Goal: Navigation & Orientation: Find specific page/section

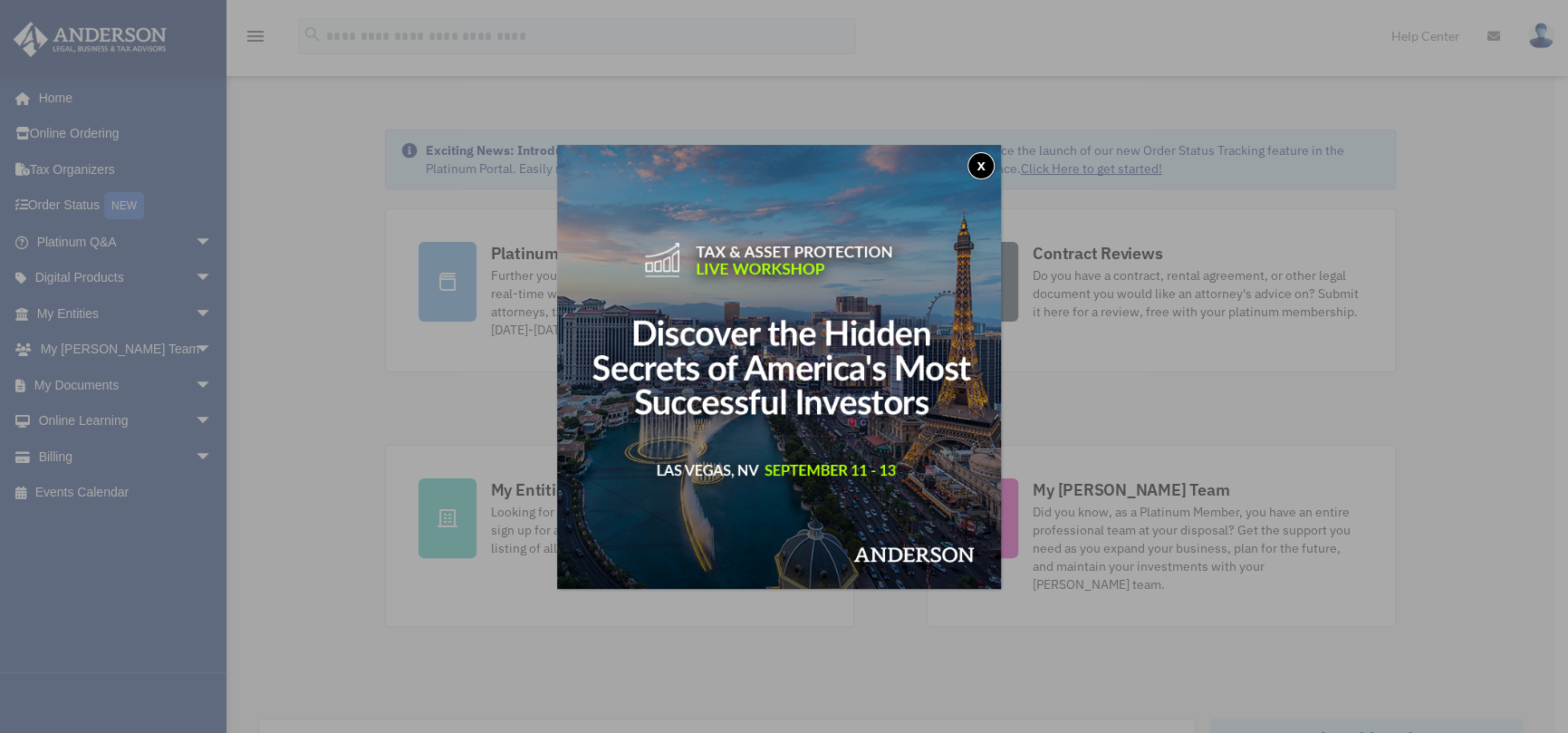
click at [982, 161] on button "x" at bounding box center [980, 165] width 27 height 27
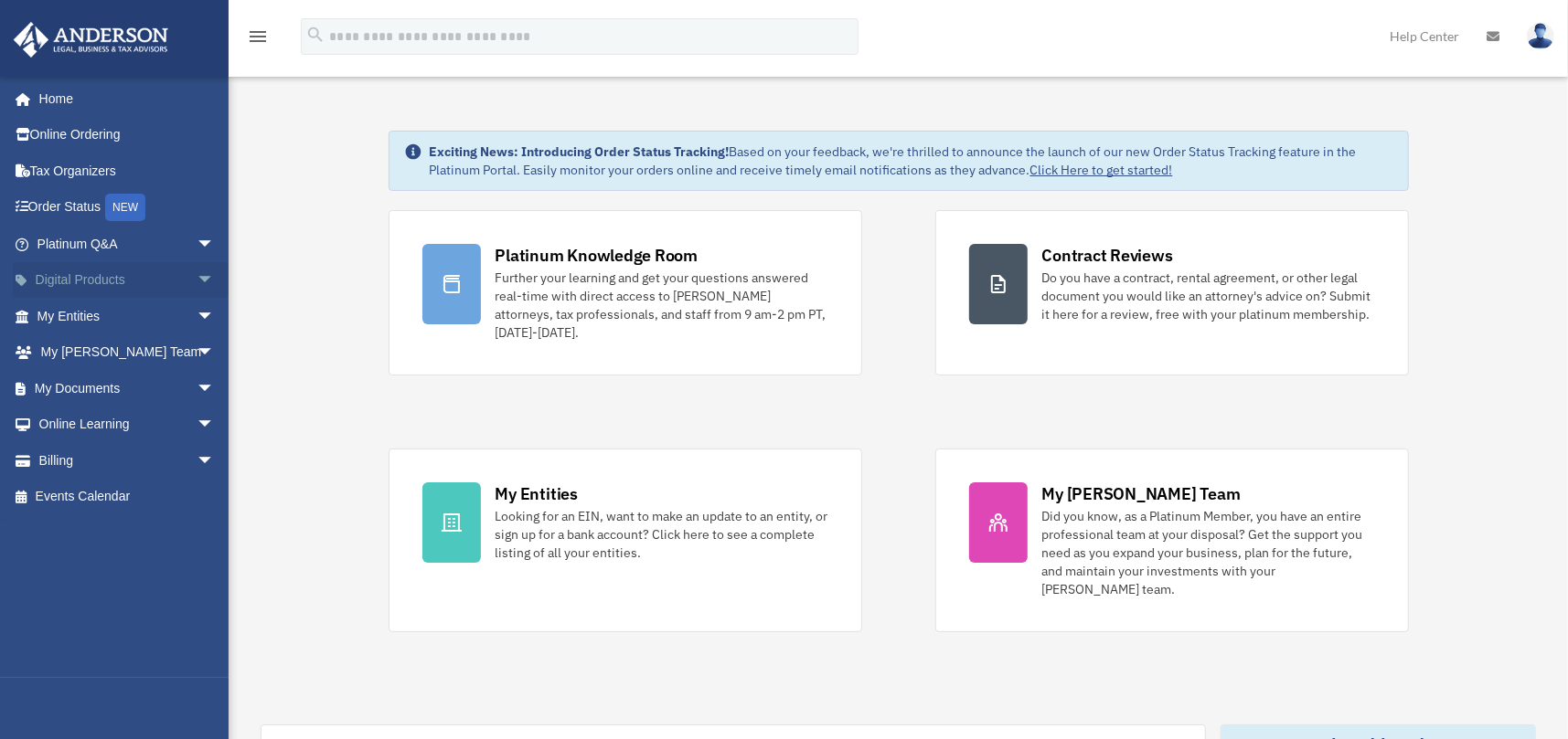
click at [197, 271] on span "arrow_drop_down" at bounding box center [214, 281] width 36 height 37
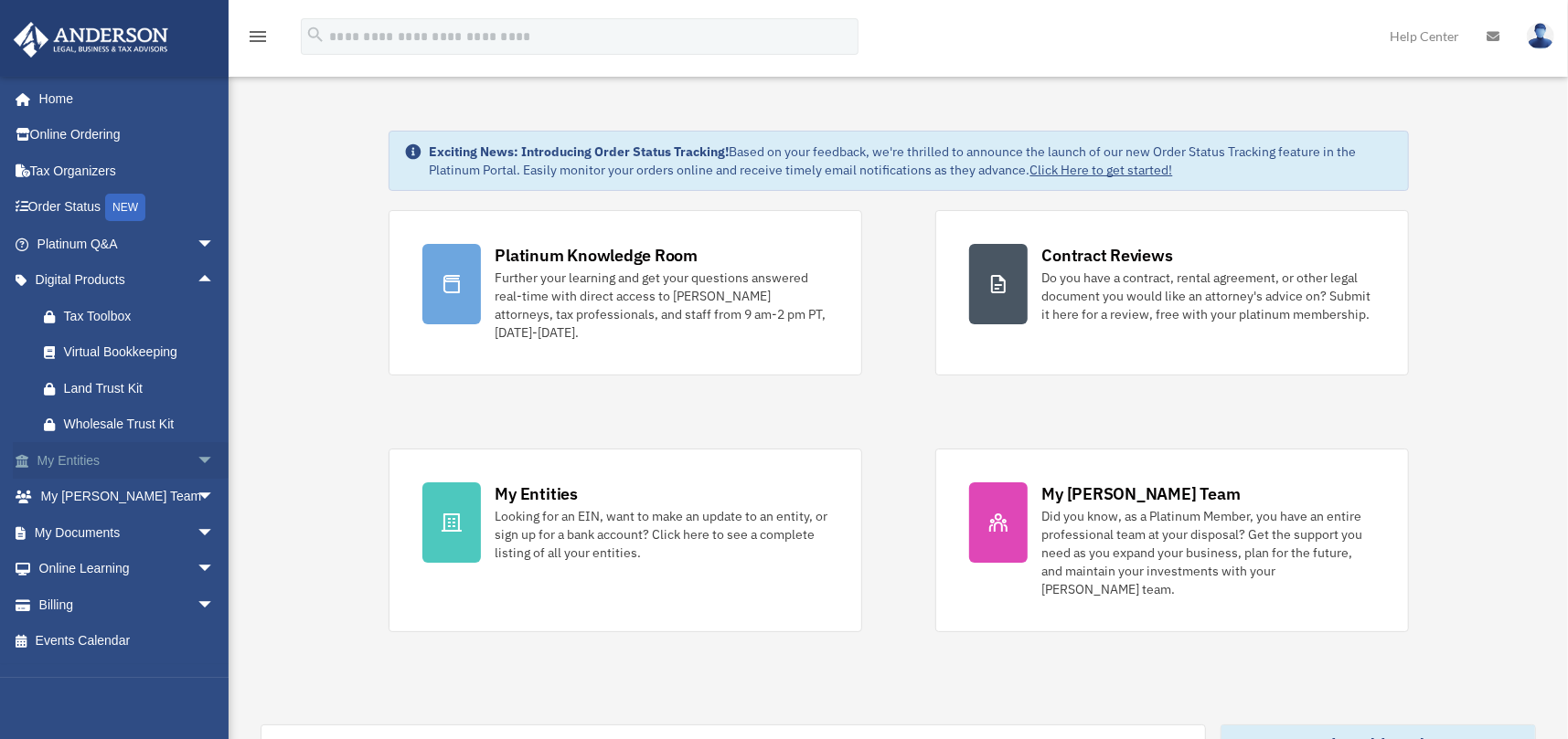
click at [197, 455] on span "arrow_drop_down" at bounding box center [214, 461] width 36 height 37
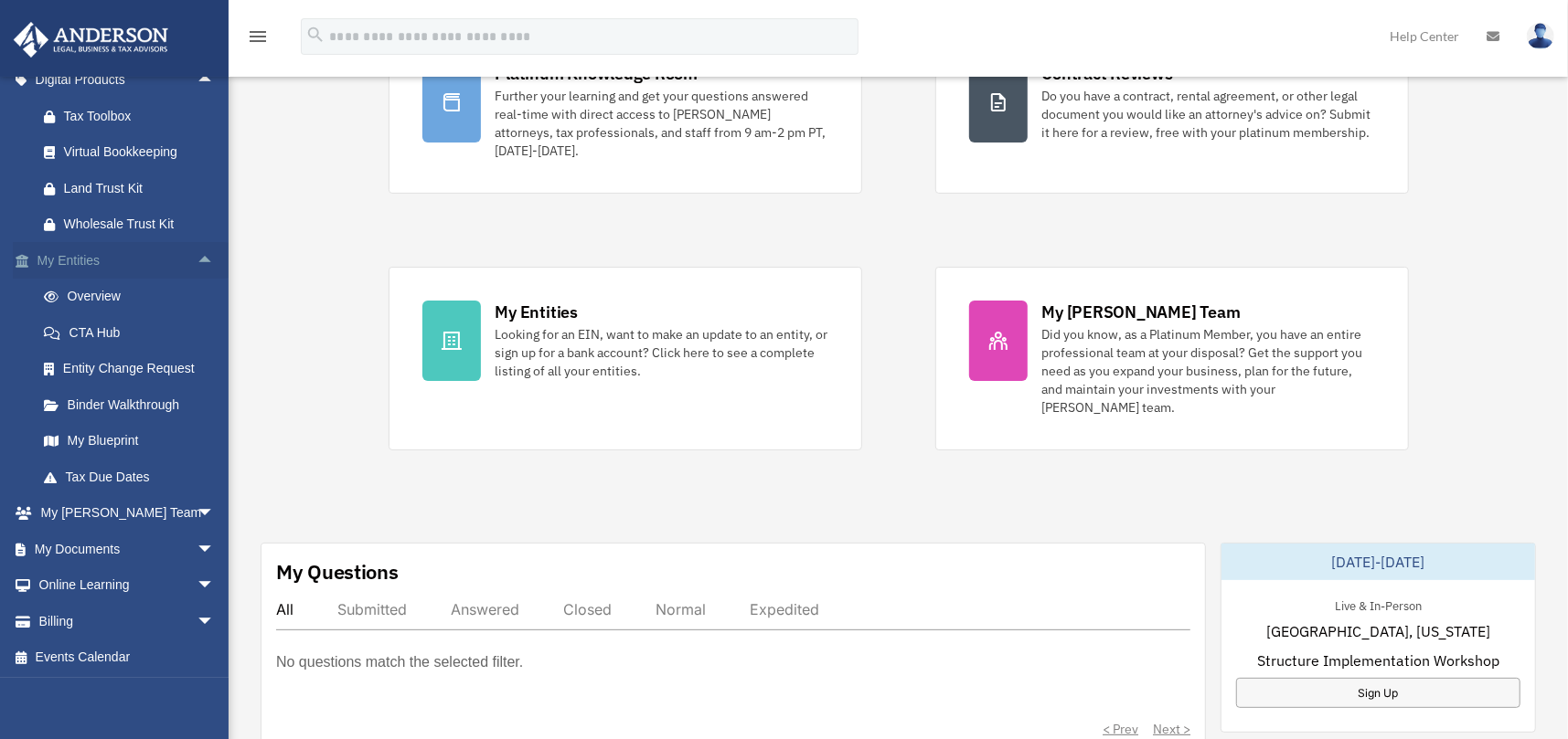
scroll to position [183, 0]
click at [197, 579] on span "arrow_drop_down" at bounding box center [214, 586] width 36 height 37
click at [114, 618] on link "Courses" at bounding box center [133, 621] width 216 height 36
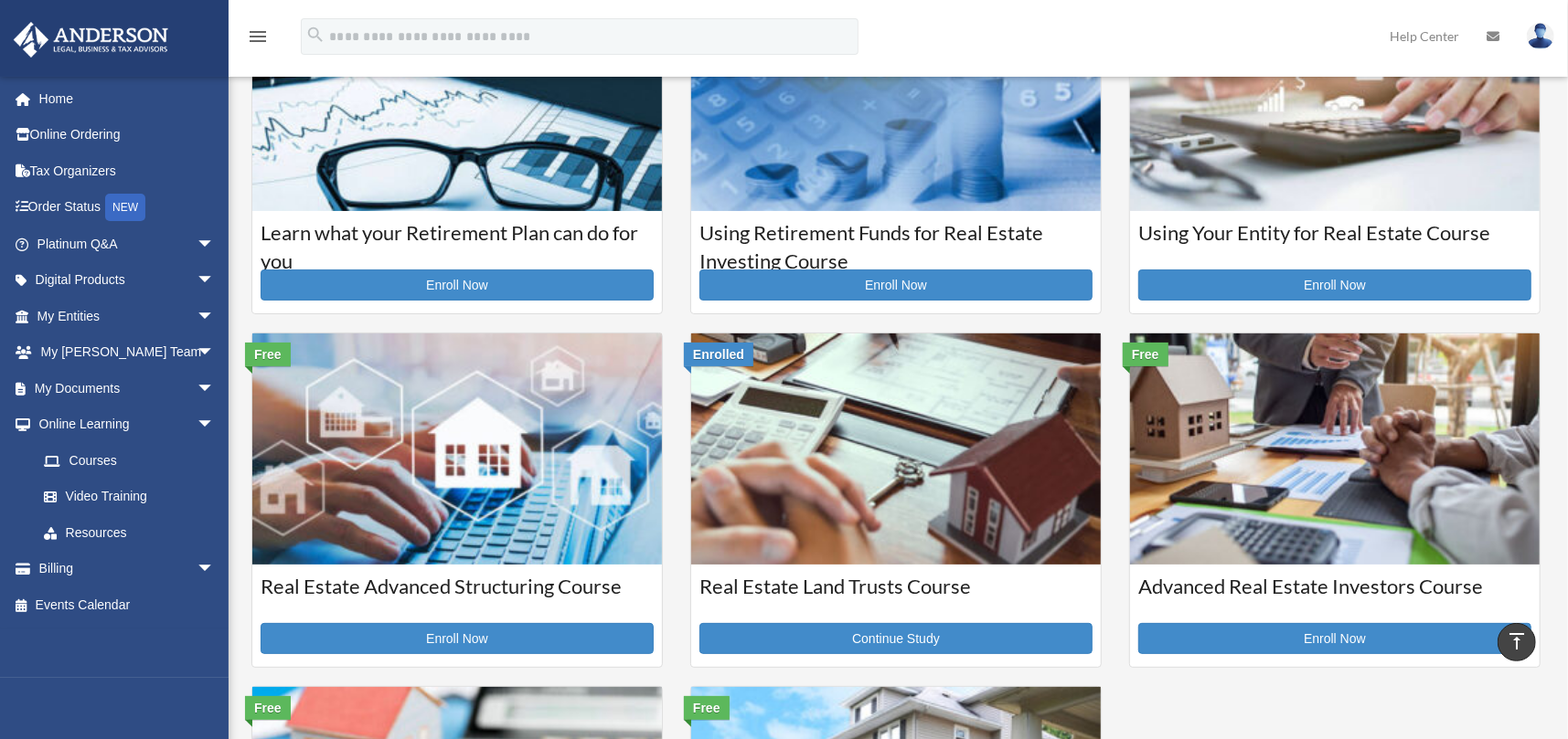
scroll to position [130, 0]
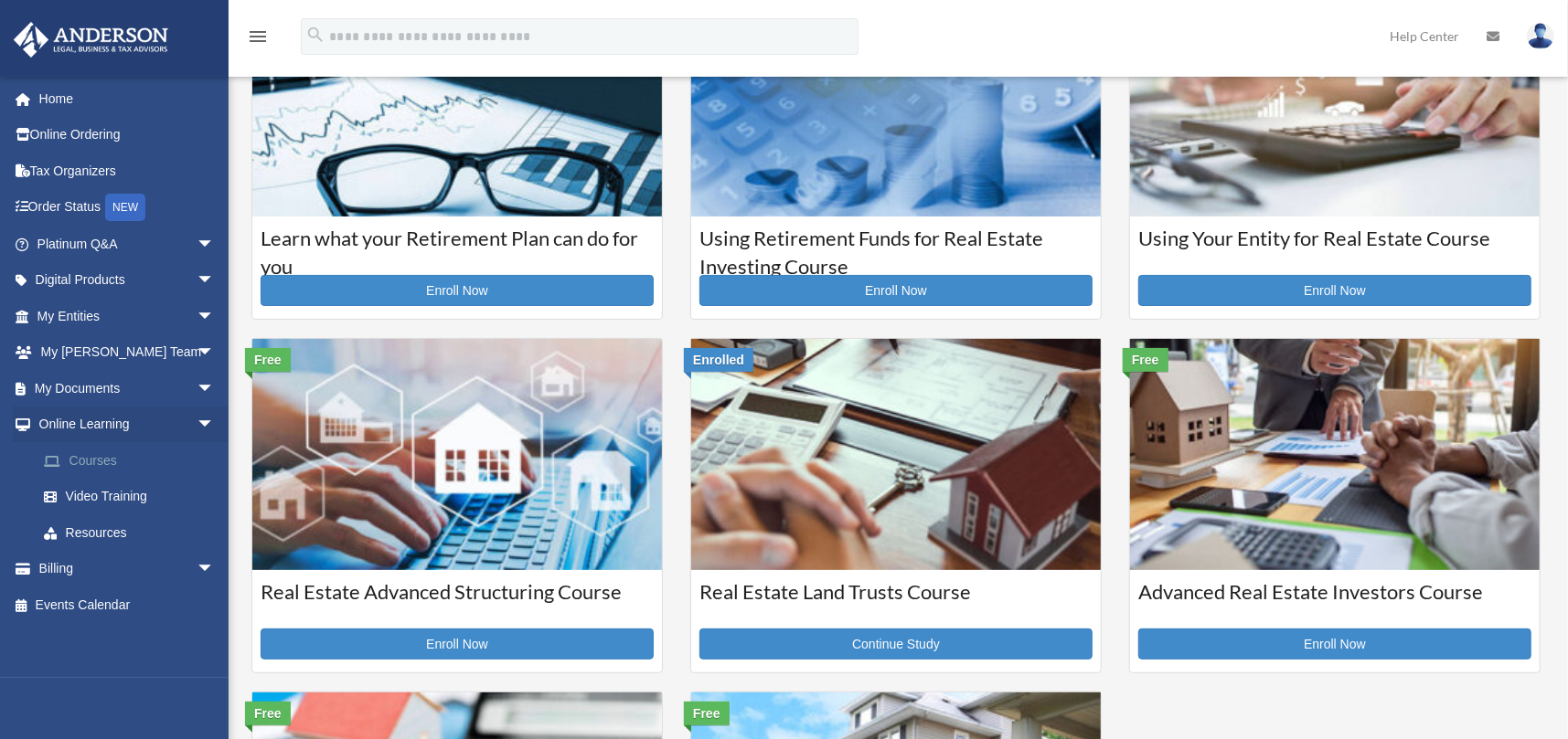
click at [89, 457] on link "Courses" at bounding box center [133, 460] width 216 height 36
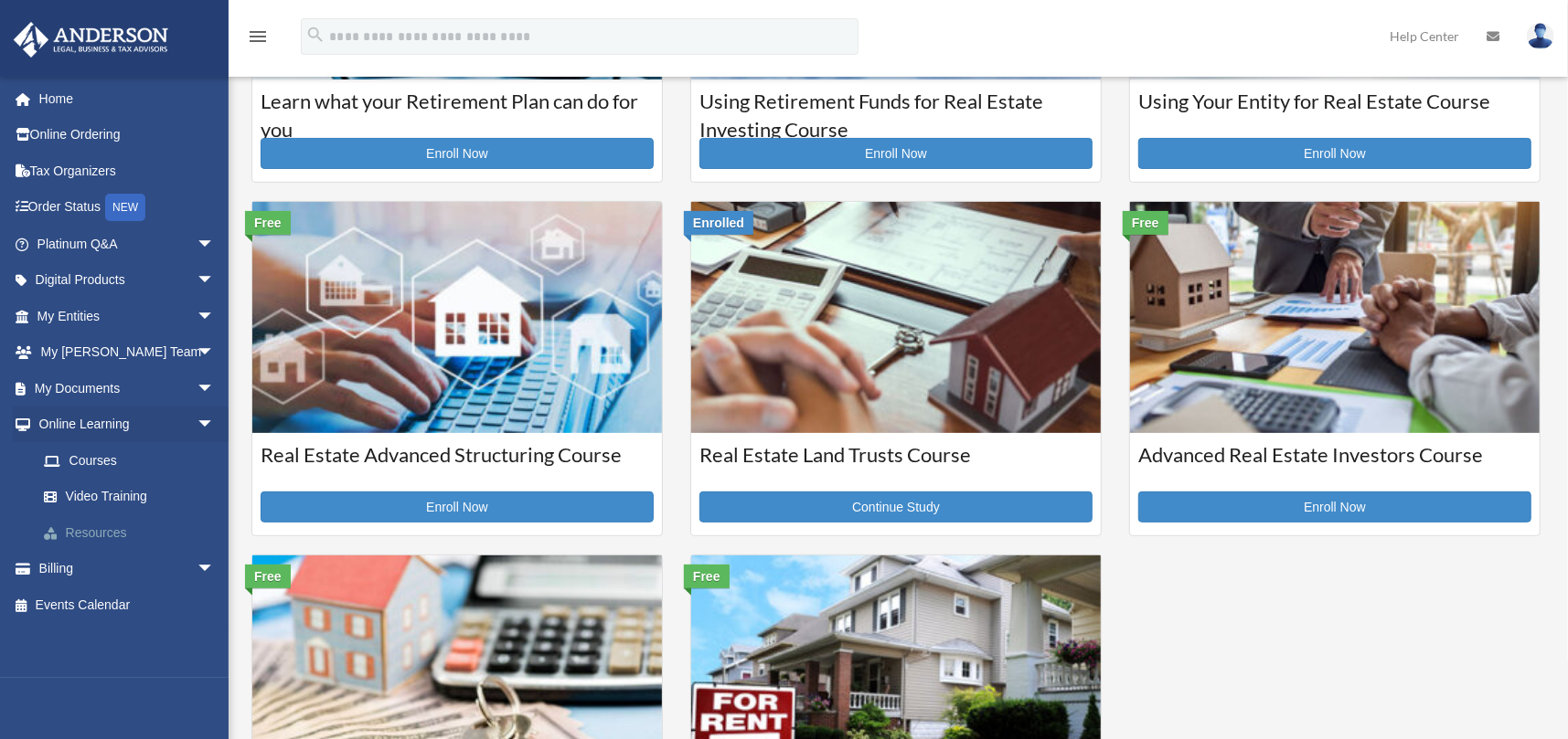
scroll to position [274, 0]
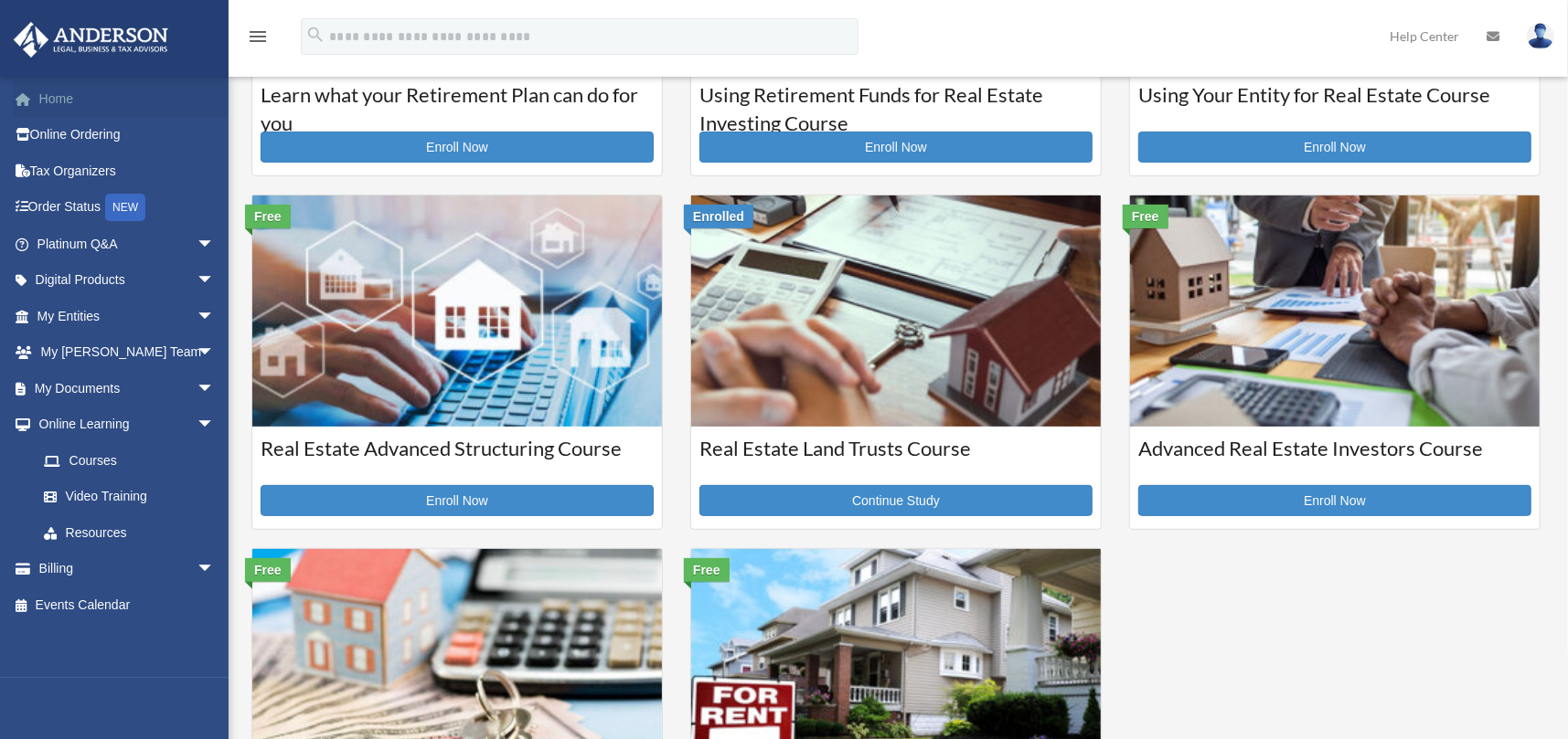
click at [58, 92] on link "Home" at bounding box center [128, 98] width 229 height 36
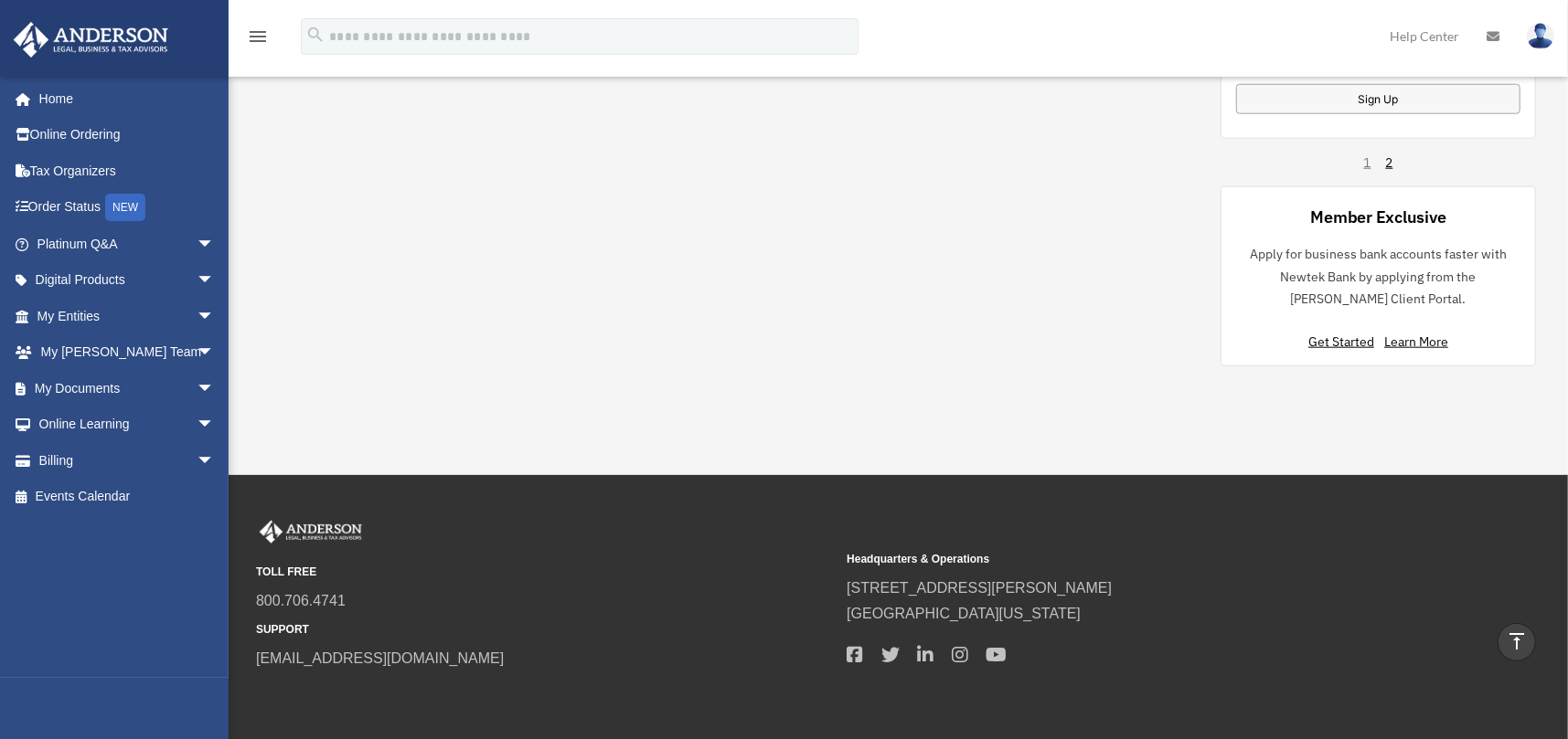
scroll to position [1448, 0]
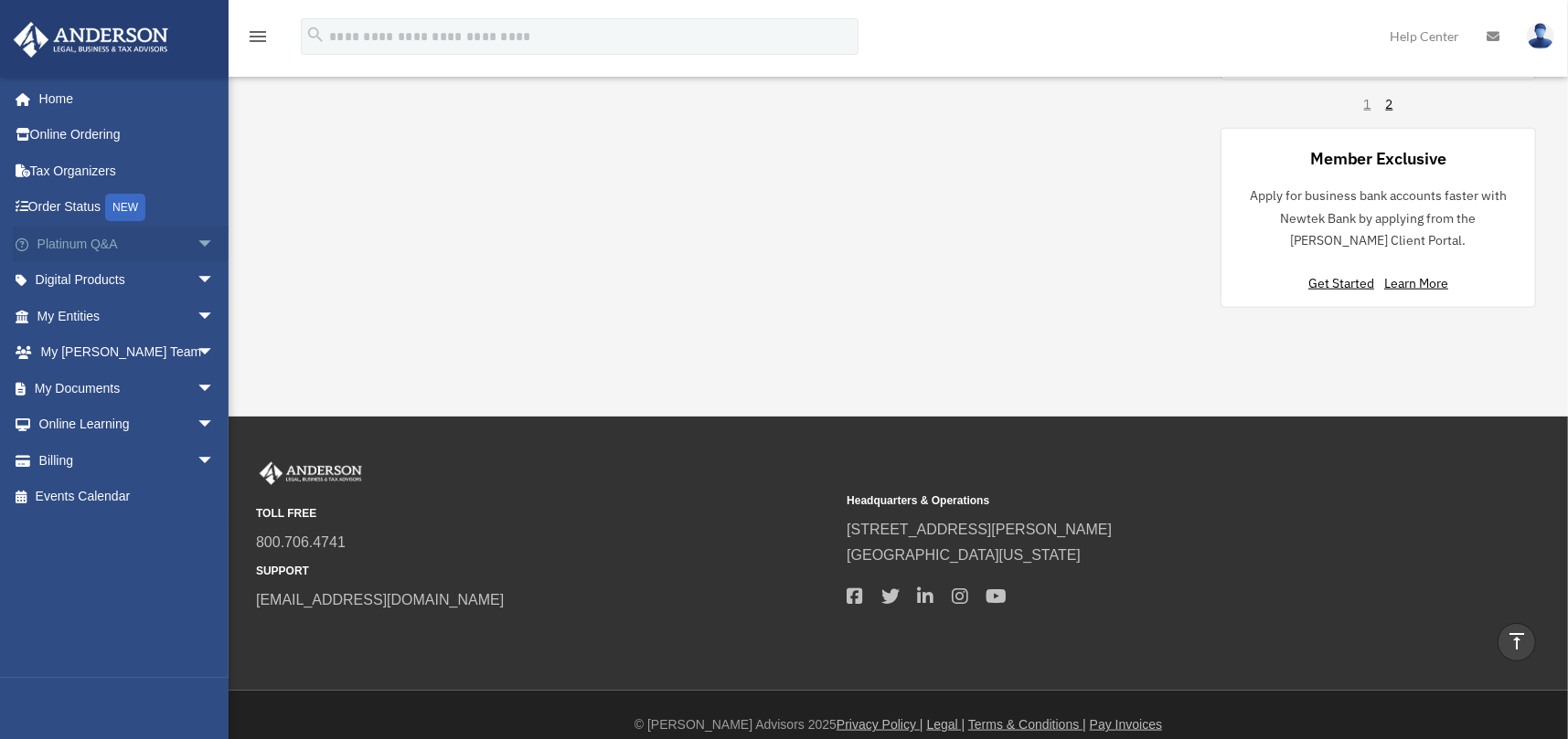
click at [197, 239] on span "arrow_drop_down" at bounding box center [214, 244] width 36 height 37
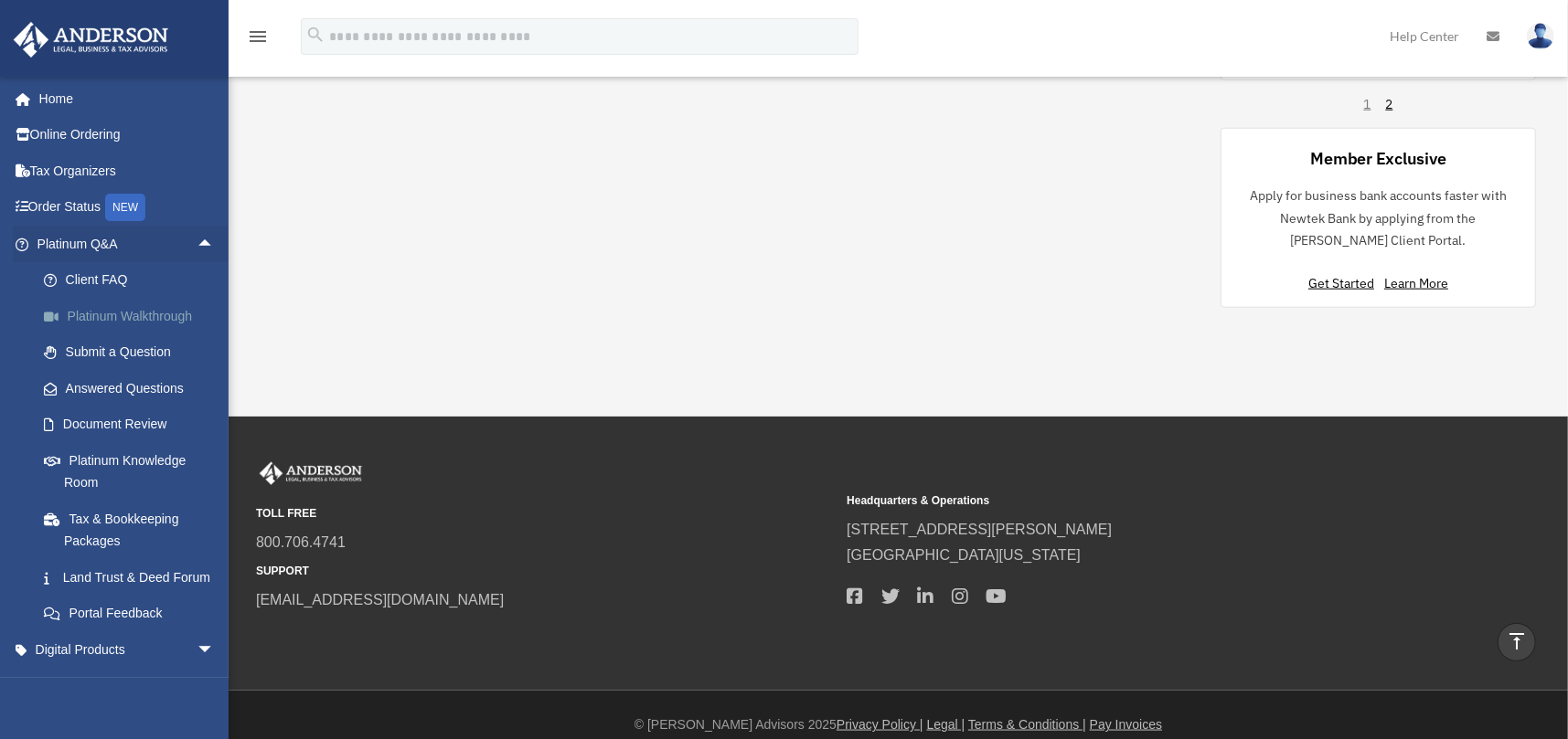
click at [104, 310] on link "Platinum Walkthrough" at bounding box center [133, 316] width 216 height 36
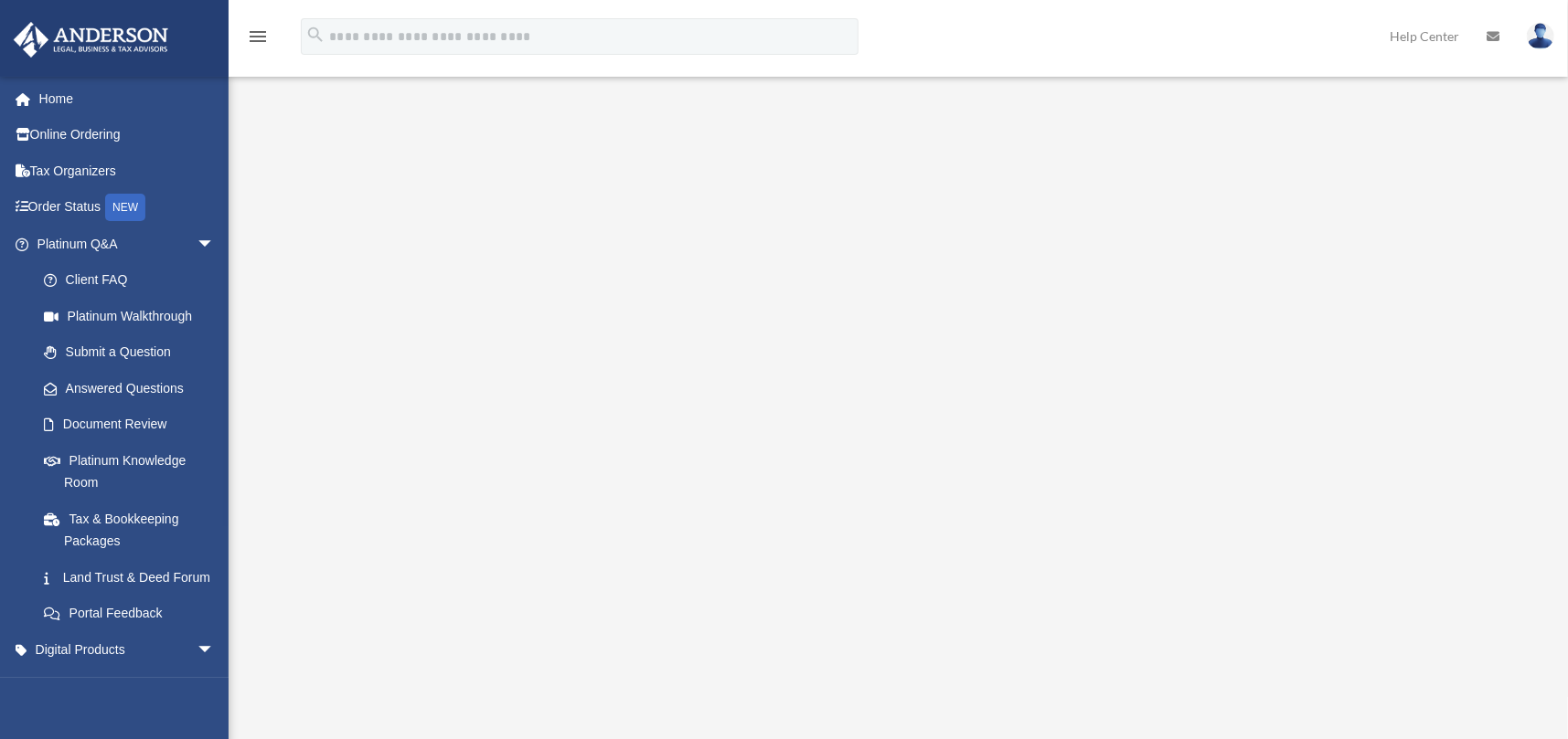
click at [1544, 33] on img at bounding box center [1539, 36] width 27 height 26
click at [197, 240] on span "arrow_drop_down" at bounding box center [214, 244] width 36 height 37
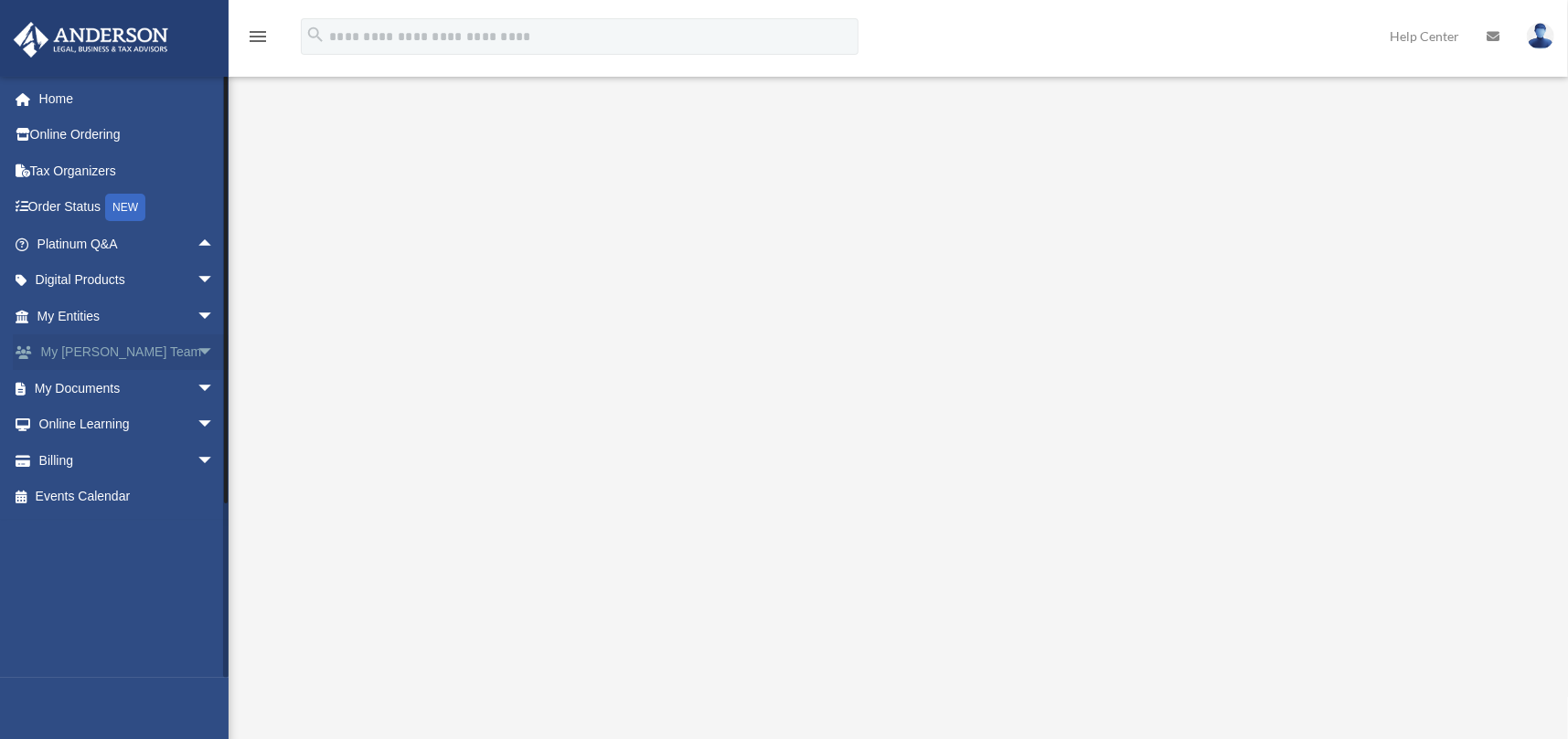
click at [197, 347] on span "arrow_drop_down" at bounding box center [214, 353] width 36 height 37
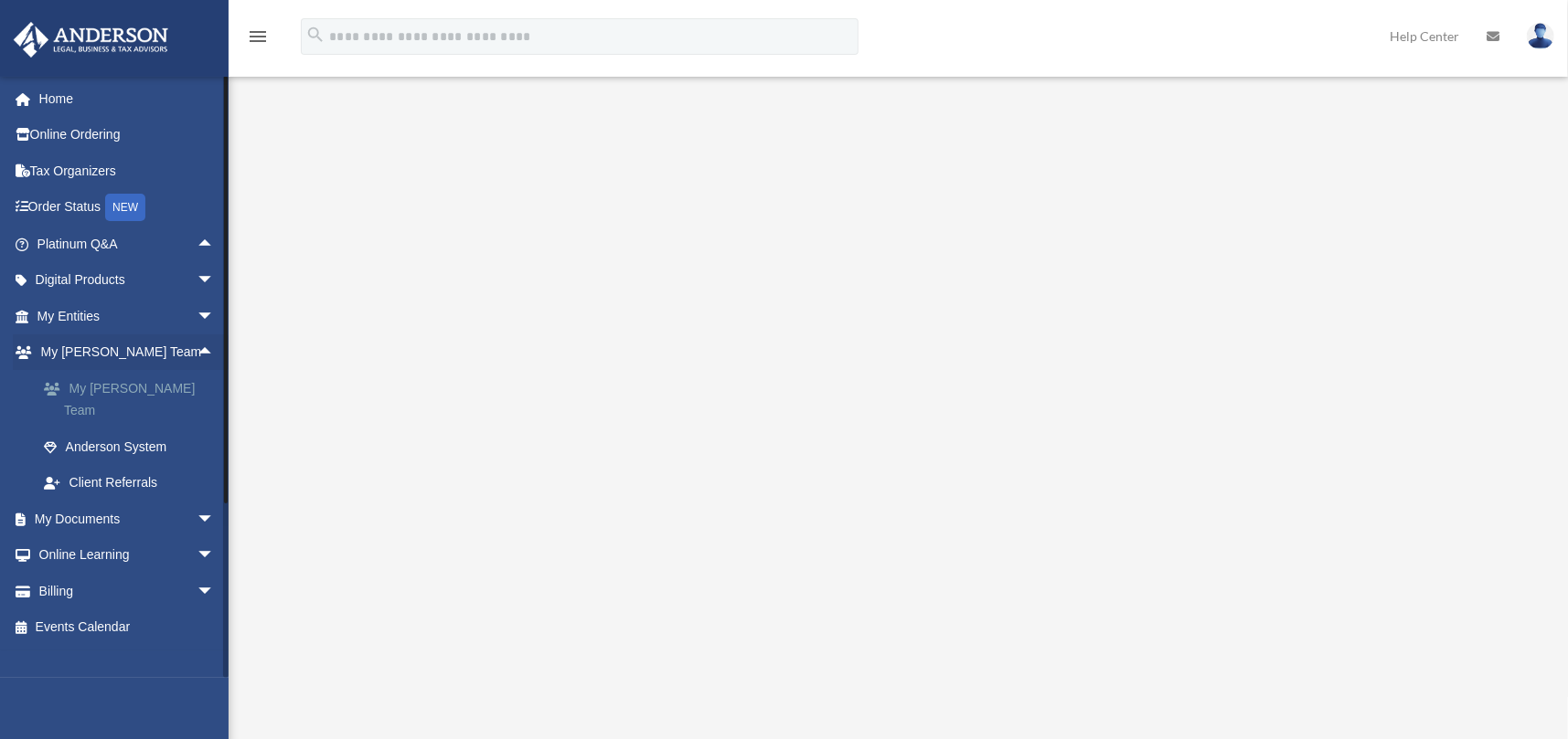
click at [164, 384] on link "My [PERSON_NAME] Team" at bounding box center [133, 399] width 216 height 59
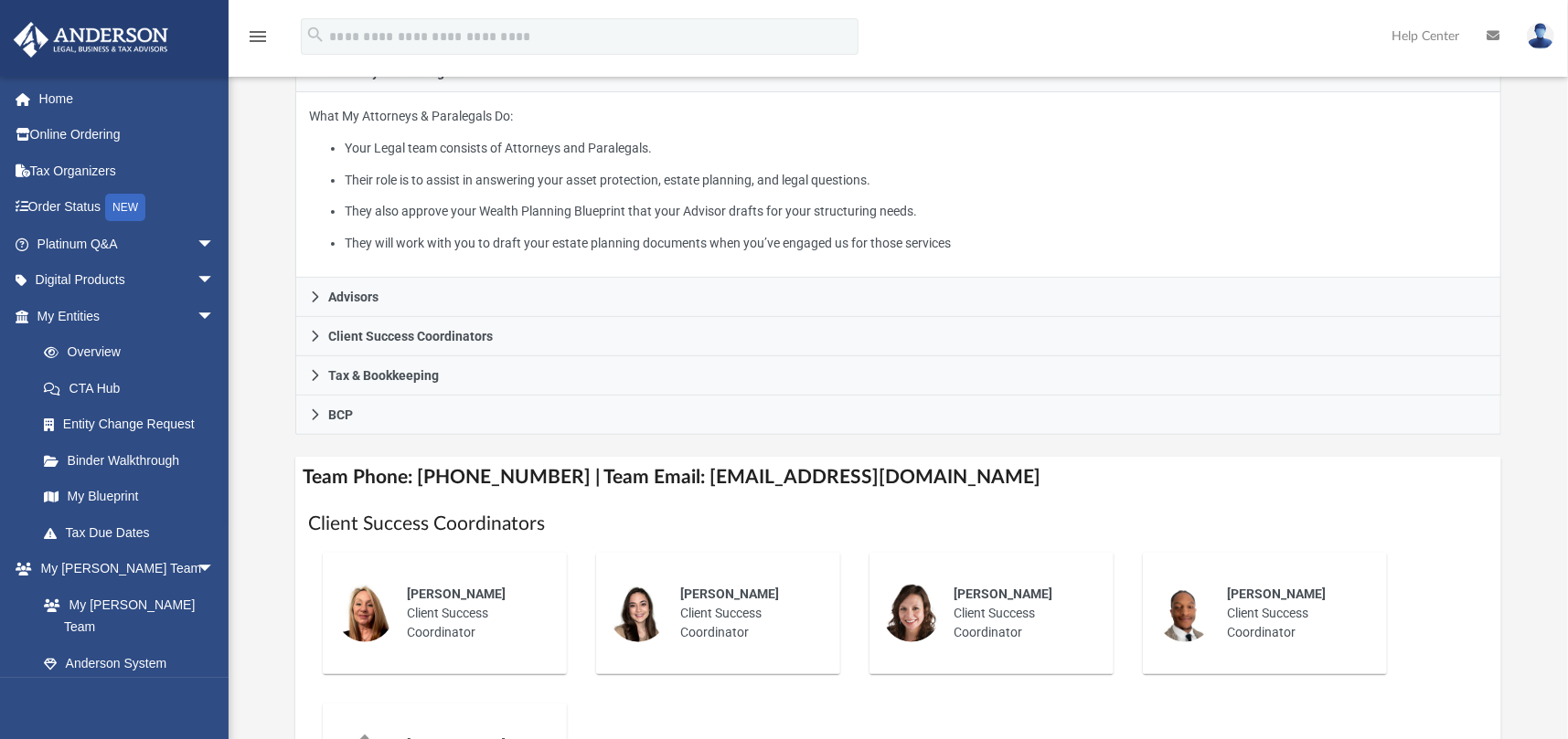
scroll to position [365, 0]
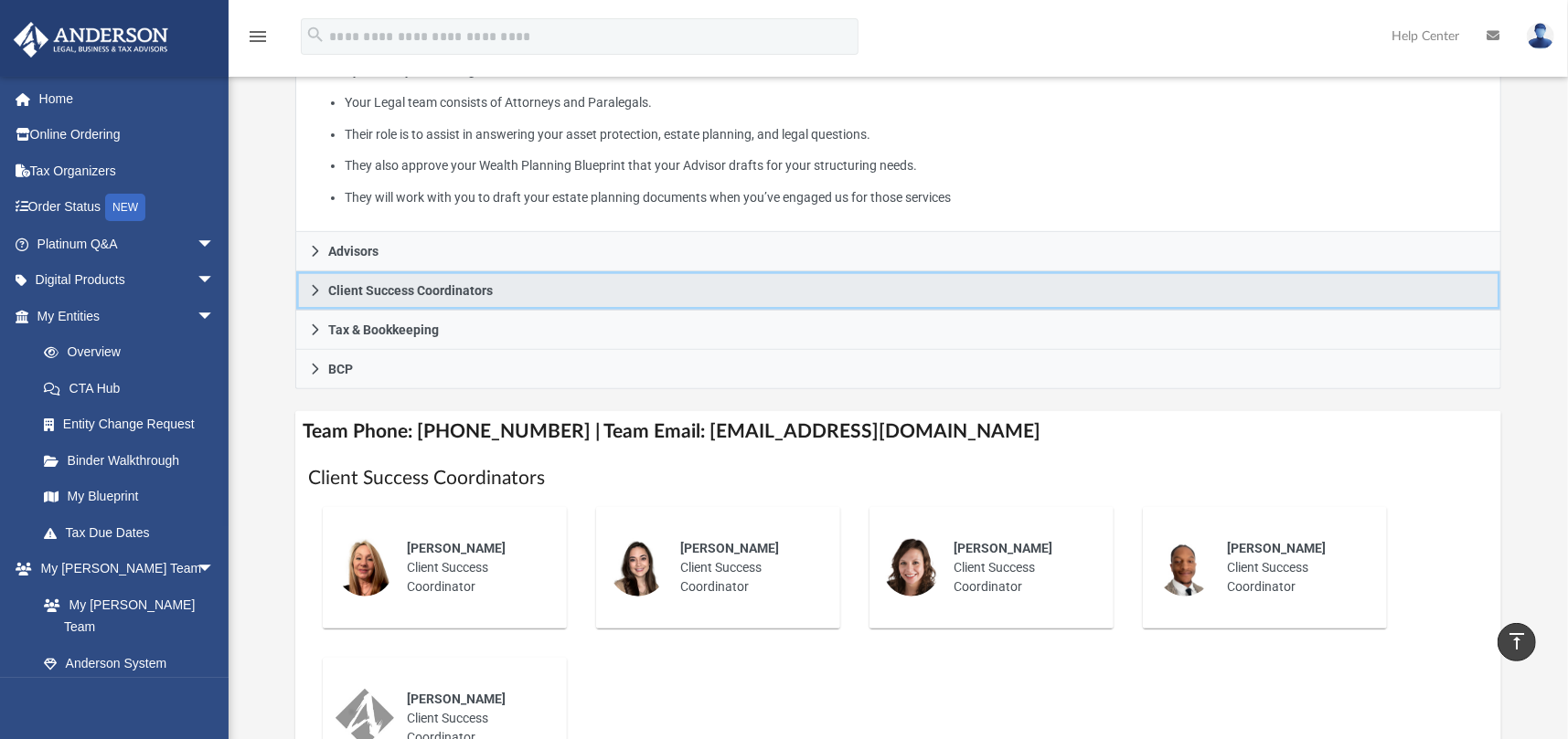
click at [300, 281] on link "Client Success Coordinators" at bounding box center [898, 291] width 1205 height 39
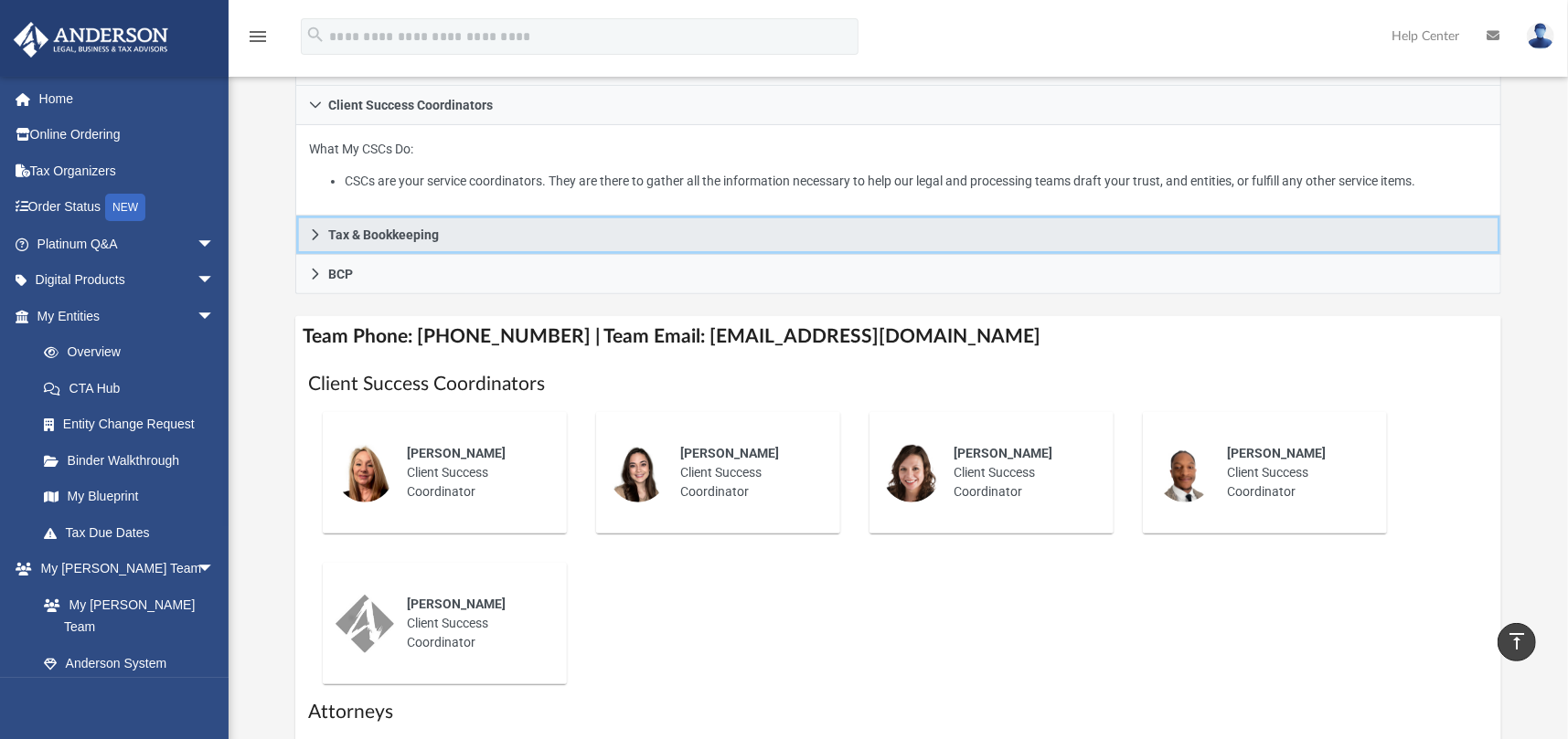
click at [322, 226] on link "Tax & Bookkeeping" at bounding box center [898, 235] width 1205 height 39
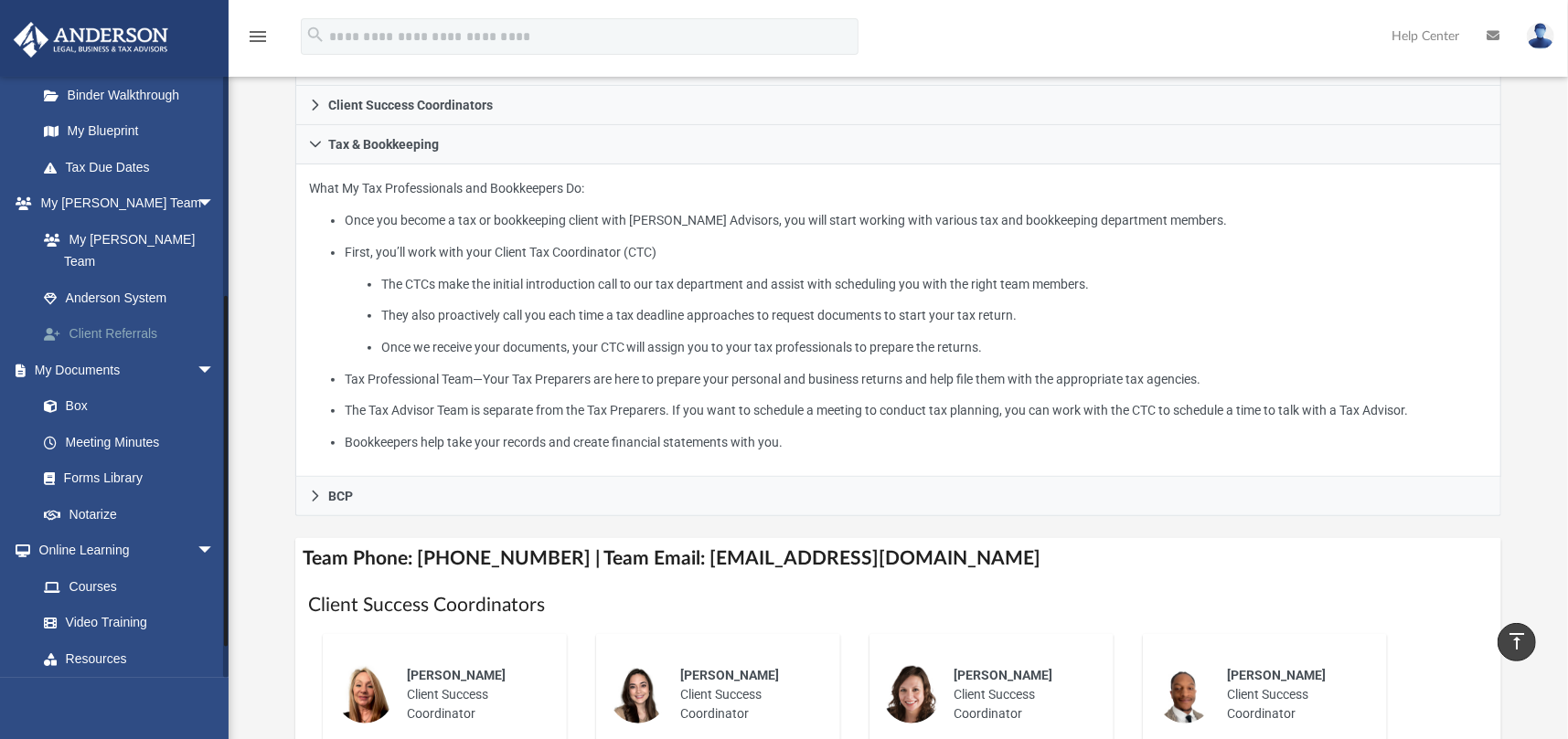
click at [135, 316] on link "Client Referrals" at bounding box center [133, 334] width 216 height 36
